Goal: Transaction & Acquisition: Purchase product/service

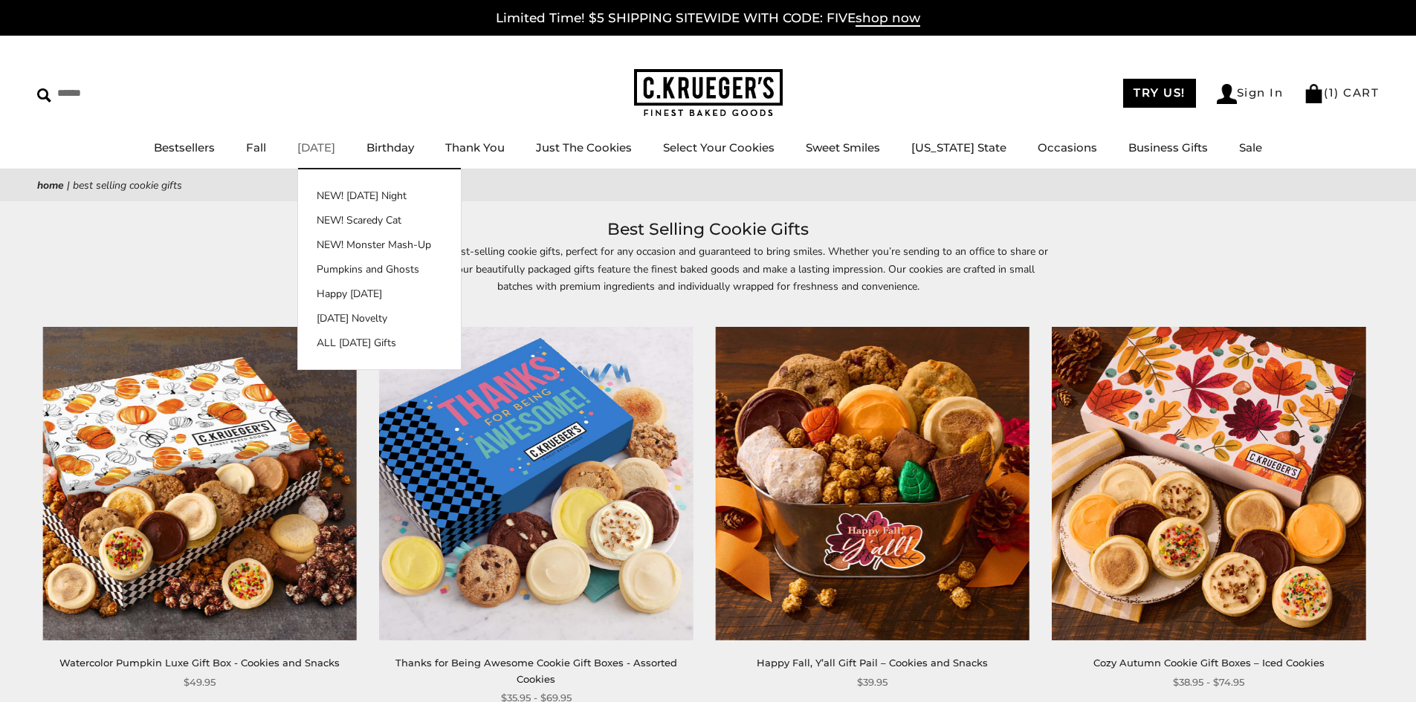
click at [335, 149] on link "[DATE]" at bounding box center [316, 147] width 38 height 14
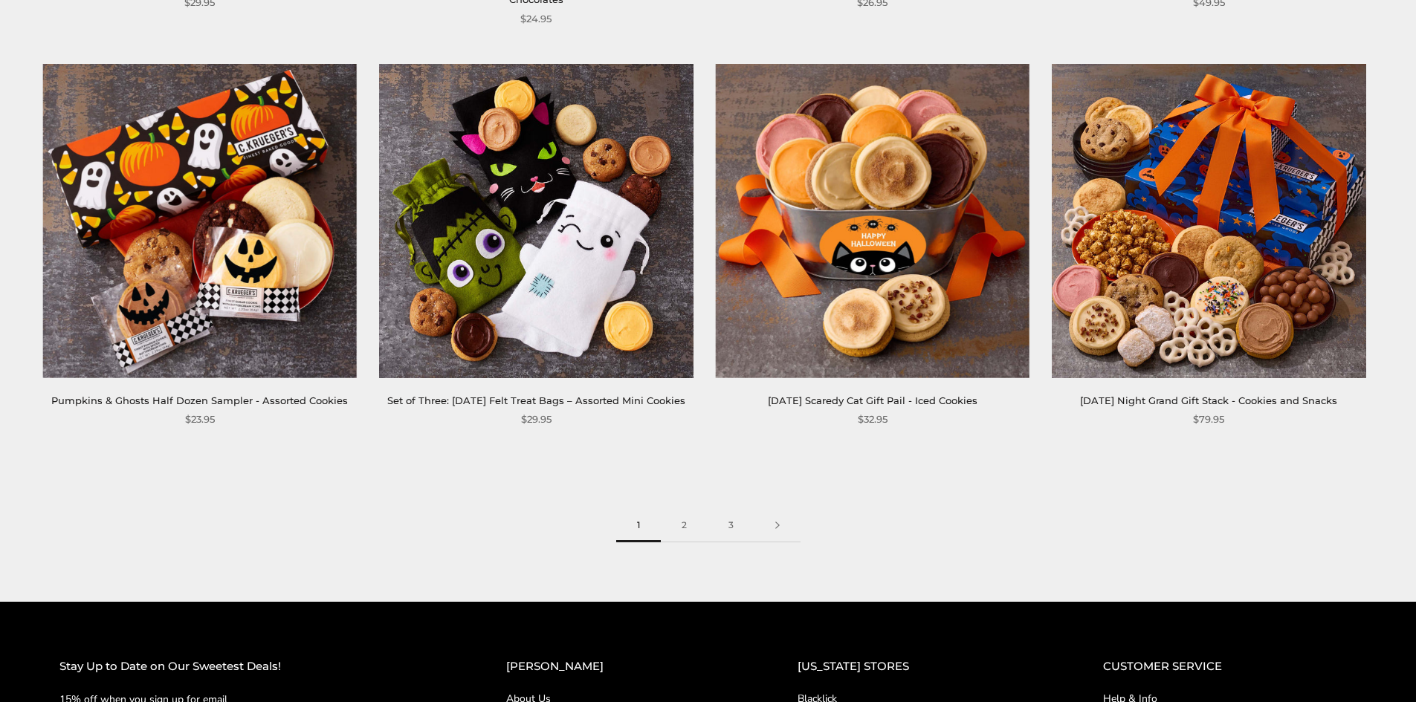
scroll to position [2304, 0]
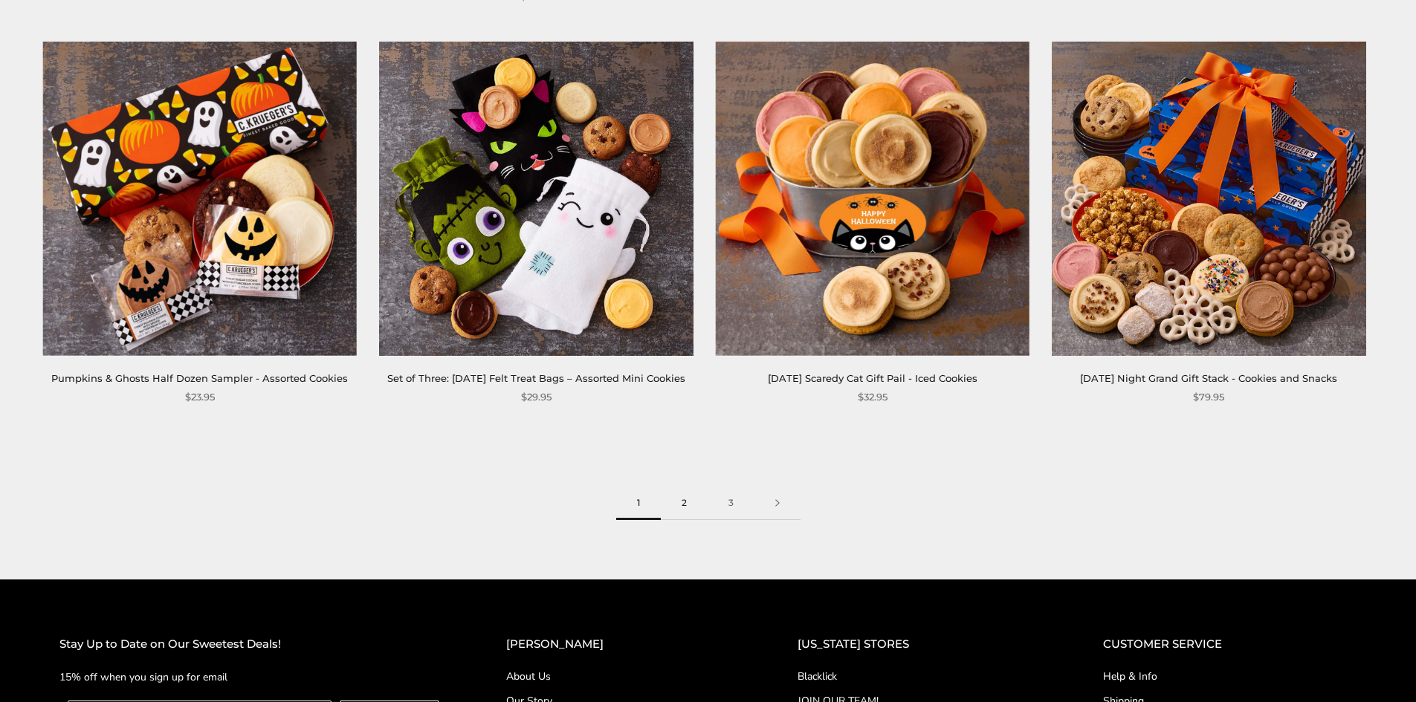
click at [686, 520] on link "2" at bounding box center [684, 503] width 47 height 33
